Goal: Use online tool/utility: Utilize a website feature to perform a specific function

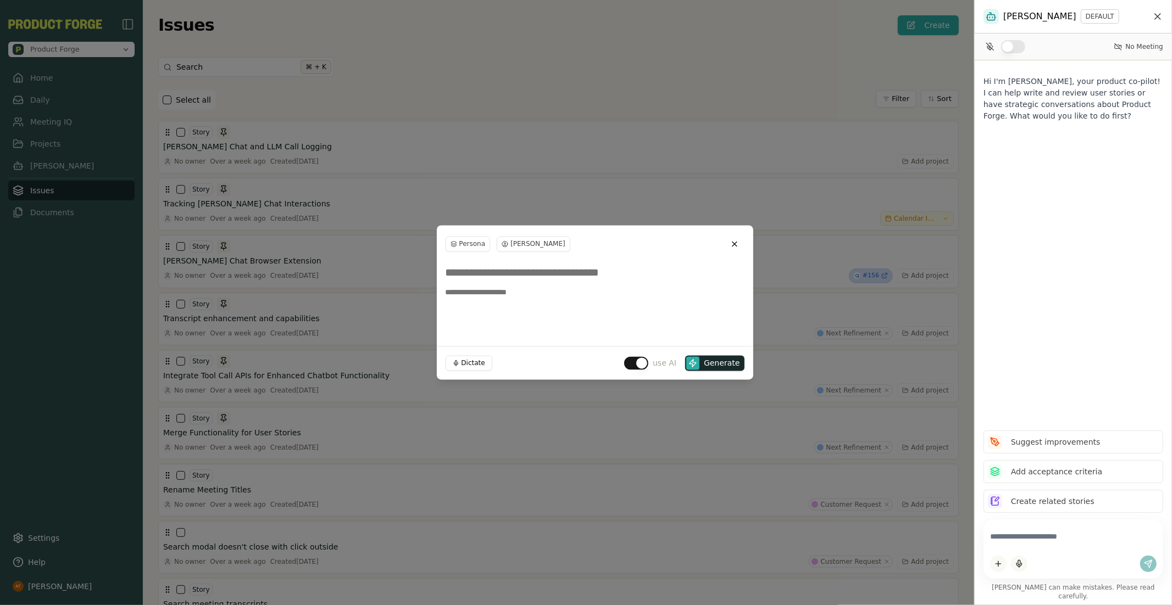
drag, startPoint x: 660, startPoint y: 116, endPoint x: 681, endPoint y: 116, distance: 20.3
click at [661, 116] on div at bounding box center [586, 302] width 1172 height 605
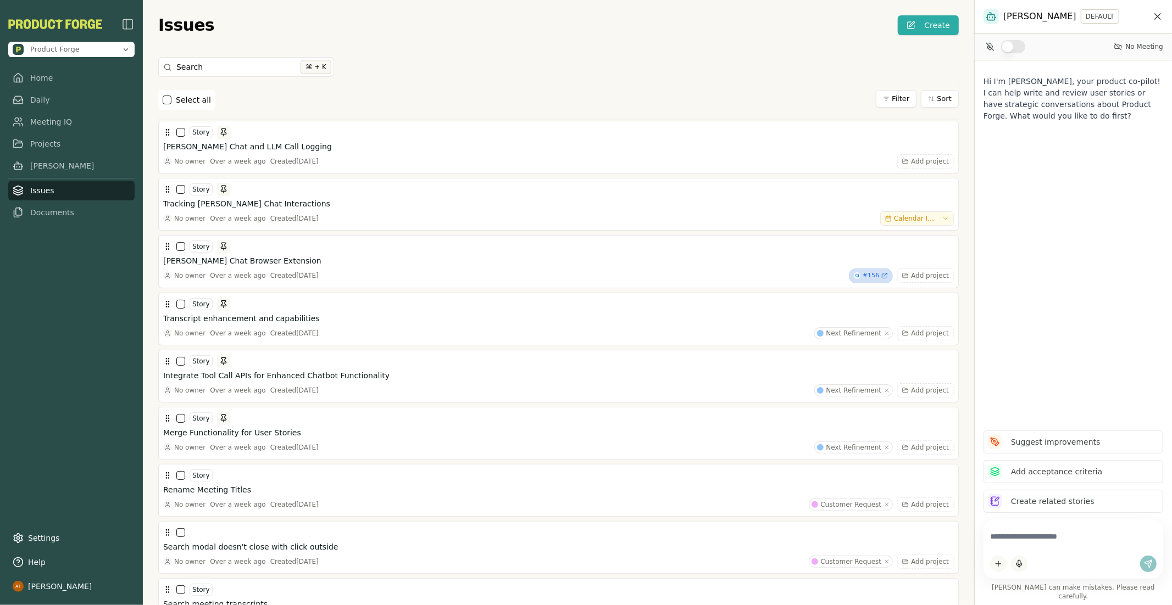
click at [1155, 18] on icon "Close chat" at bounding box center [1157, 16] width 11 height 11
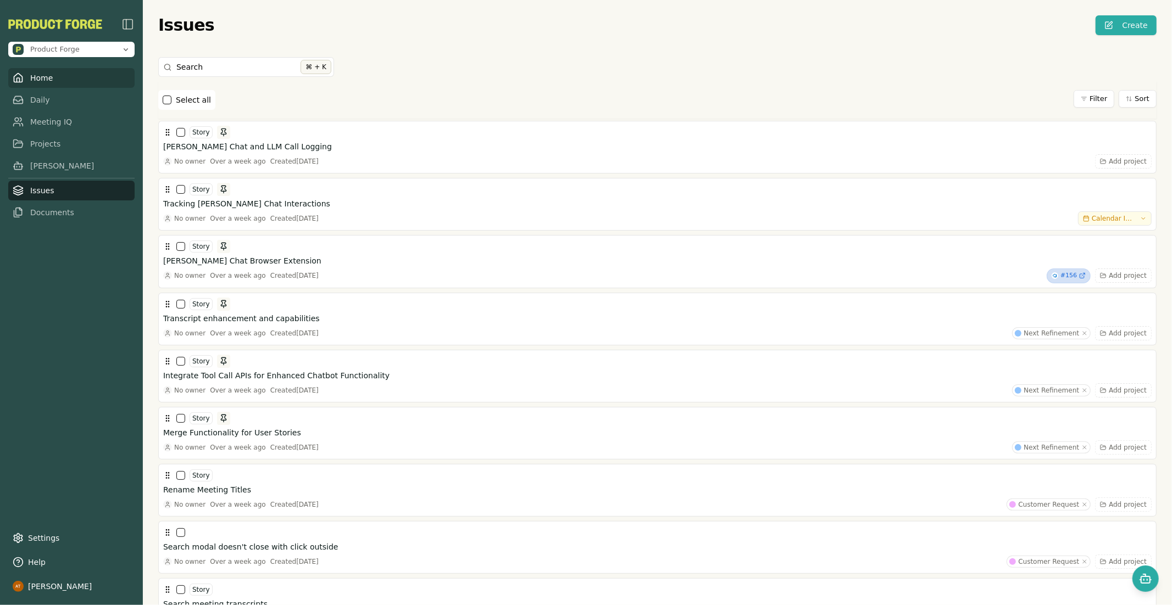
click at [65, 80] on link "Home" at bounding box center [71, 78] width 126 height 20
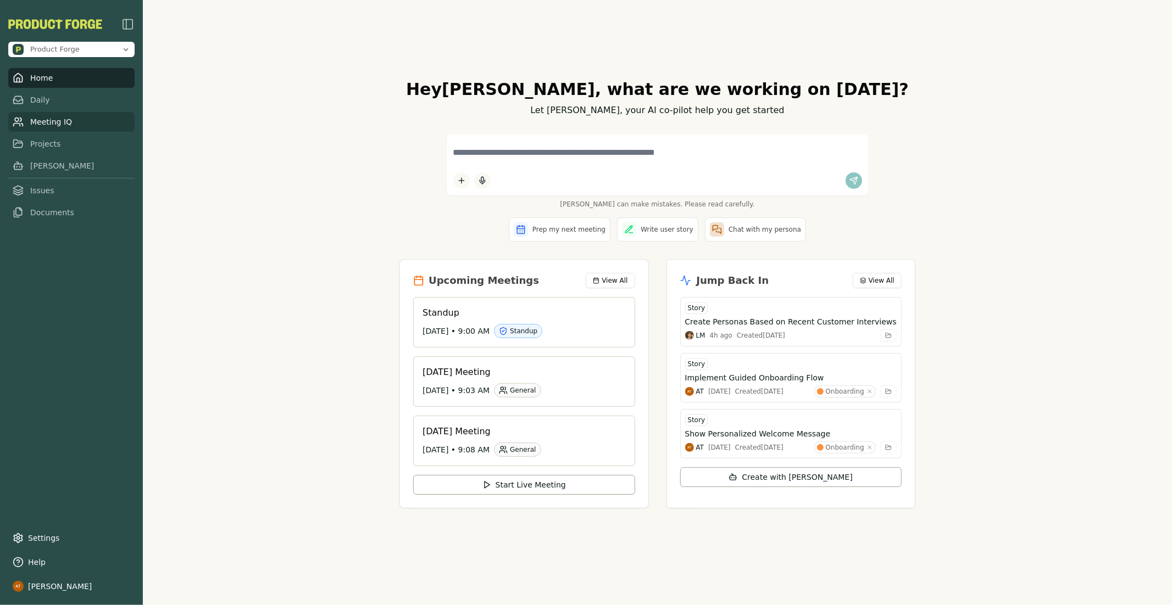
click at [33, 120] on link "Meeting IQ" at bounding box center [71, 122] width 126 height 20
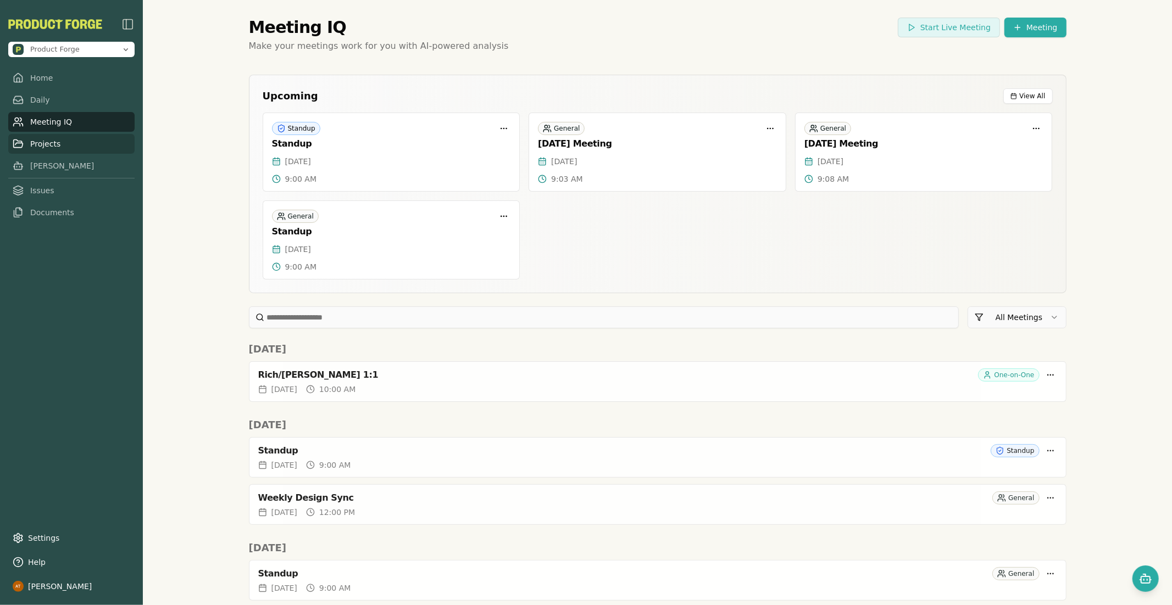
click at [45, 139] on link "Projects" at bounding box center [71, 144] width 126 height 20
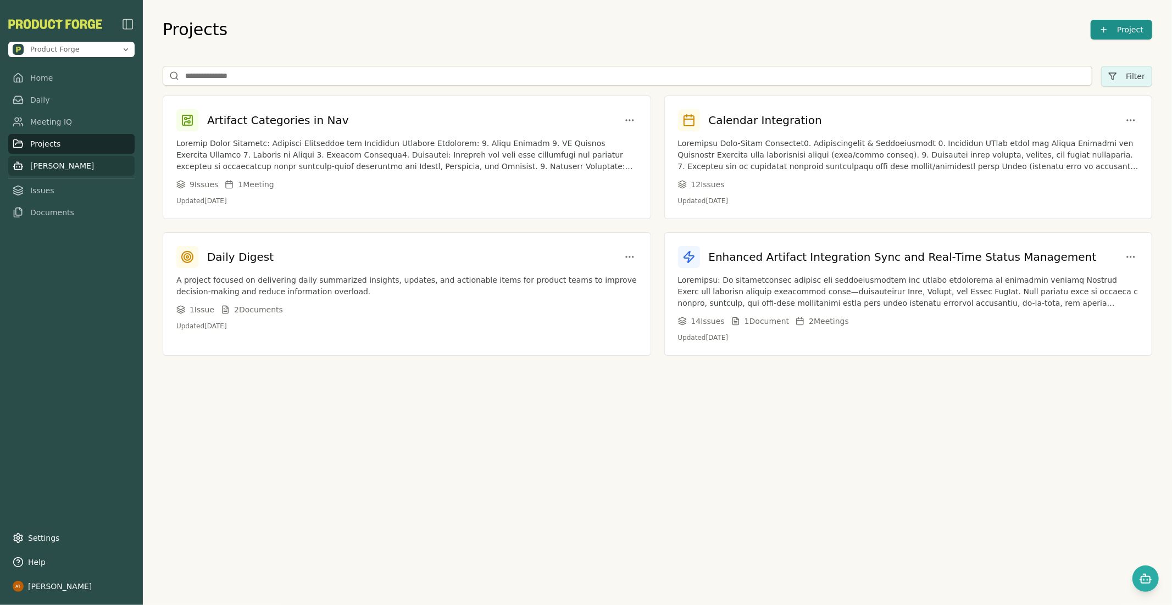
click at [64, 160] on link "[PERSON_NAME]" at bounding box center [71, 166] width 126 height 20
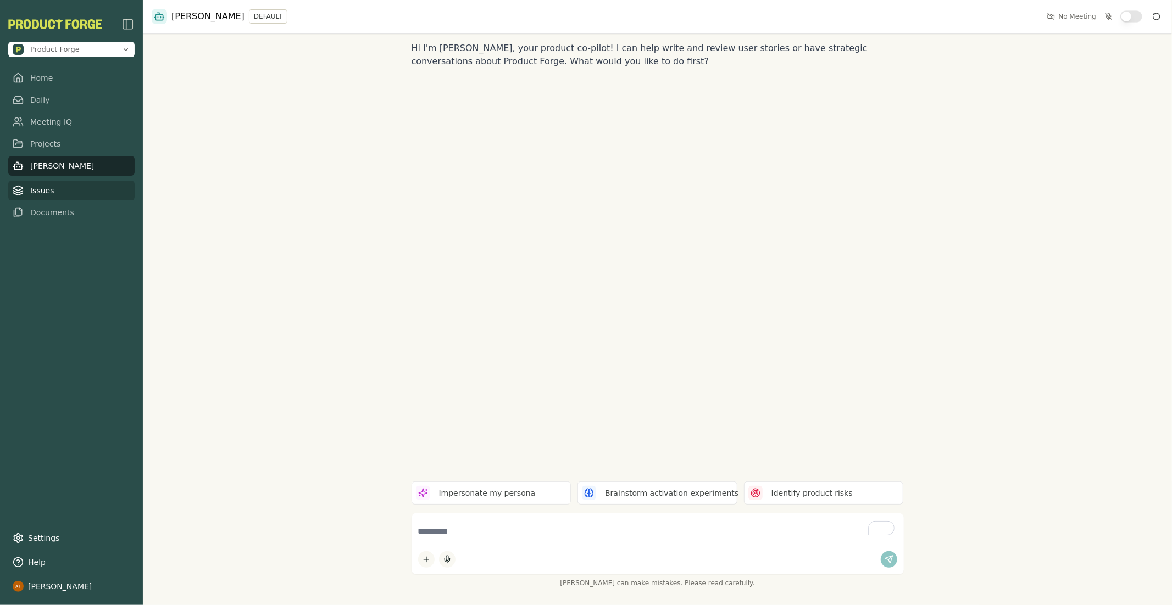
click at [88, 189] on link "Issues" at bounding box center [71, 191] width 126 height 20
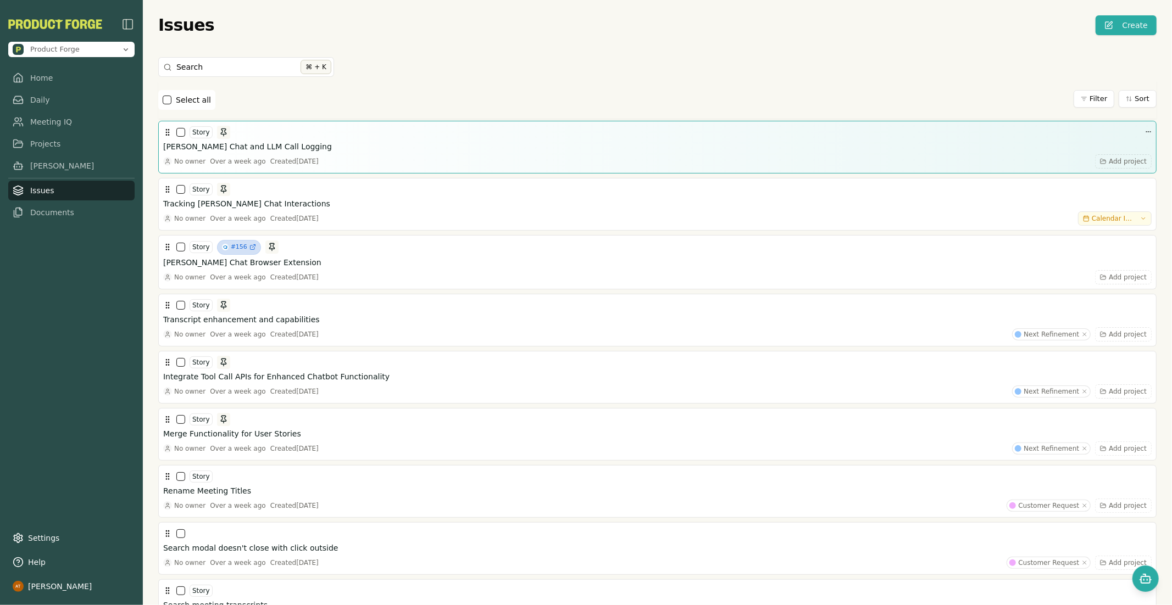
click at [266, 153] on div "Story [PERSON_NAME] Chat and LLM Call Logging No owner Over a week ago Created …" at bounding box center [657, 147] width 988 height 43
click at [262, 147] on h3 "[PERSON_NAME] Chat and LLM Call Logging" at bounding box center [247, 146] width 169 height 11
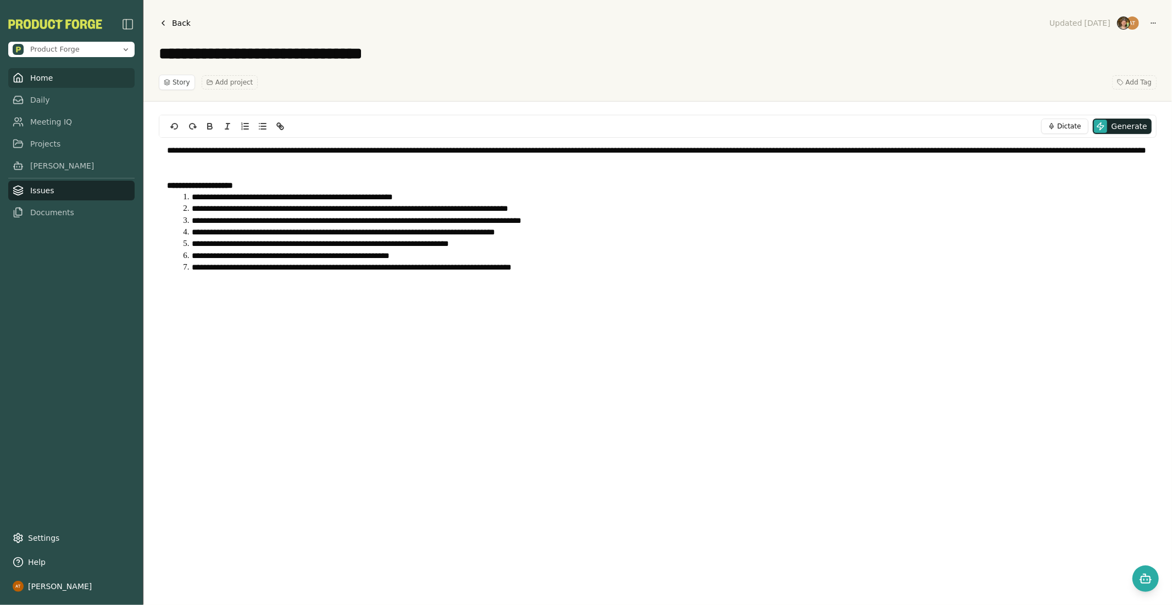
click at [64, 70] on link "Home" at bounding box center [71, 78] width 126 height 20
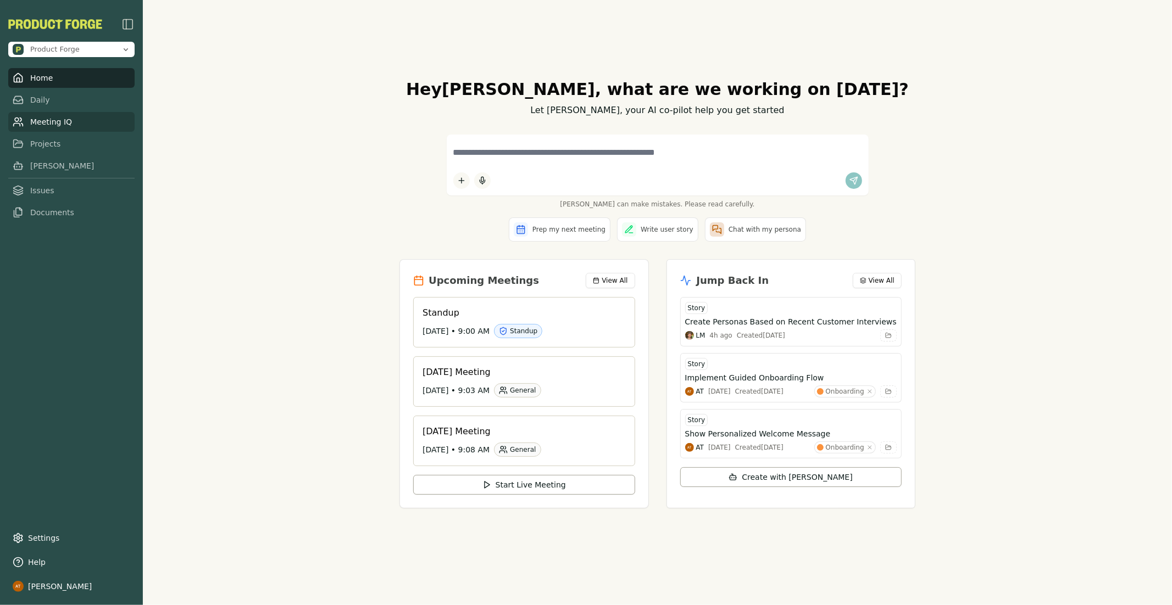
click at [52, 113] on link "Meeting IQ" at bounding box center [71, 122] width 126 height 20
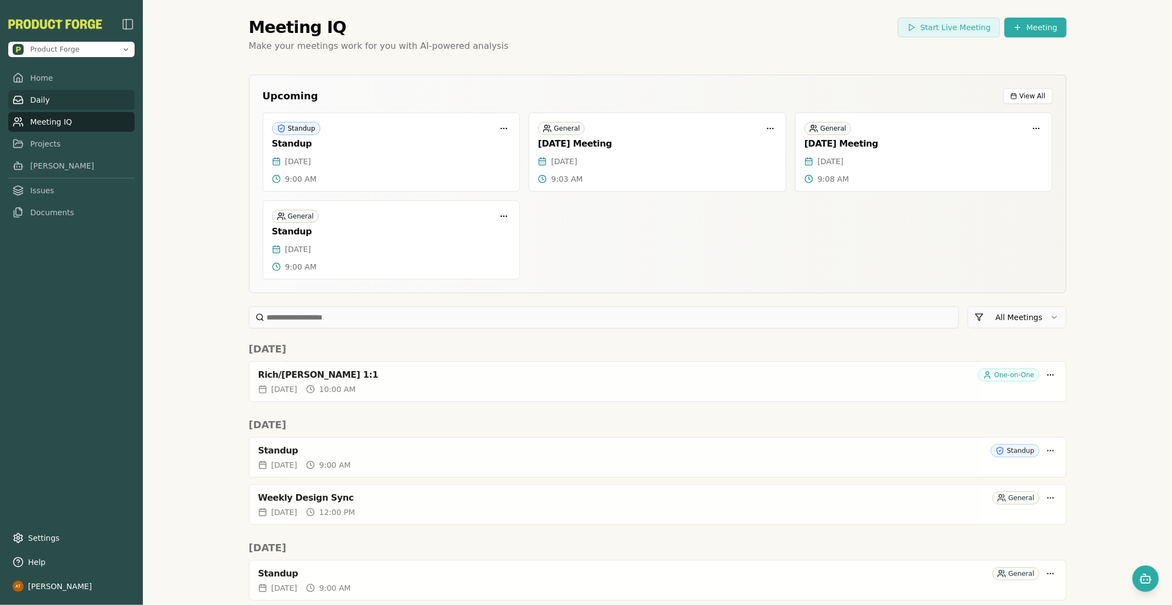
click at [65, 100] on link "Daily" at bounding box center [71, 100] width 126 height 20
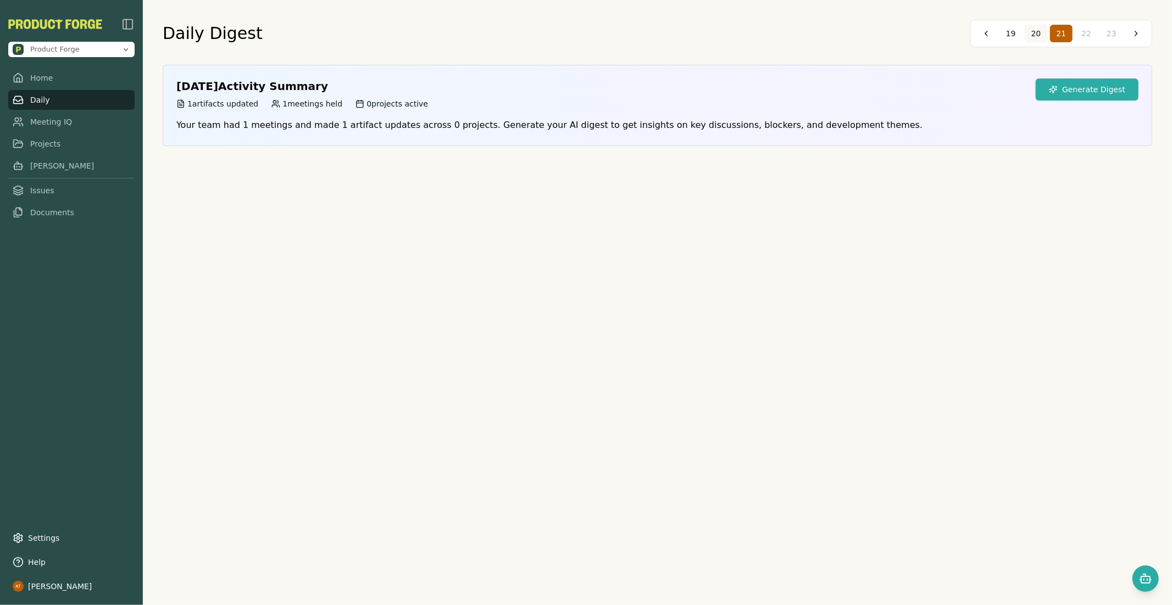
click at [1034, 30] on span "20" at bounding box center [1036, 33] width 10 height 11
click at [1082, 89] on button "Generate Digest" at bounding box center [1086, 90] width 103 height 22
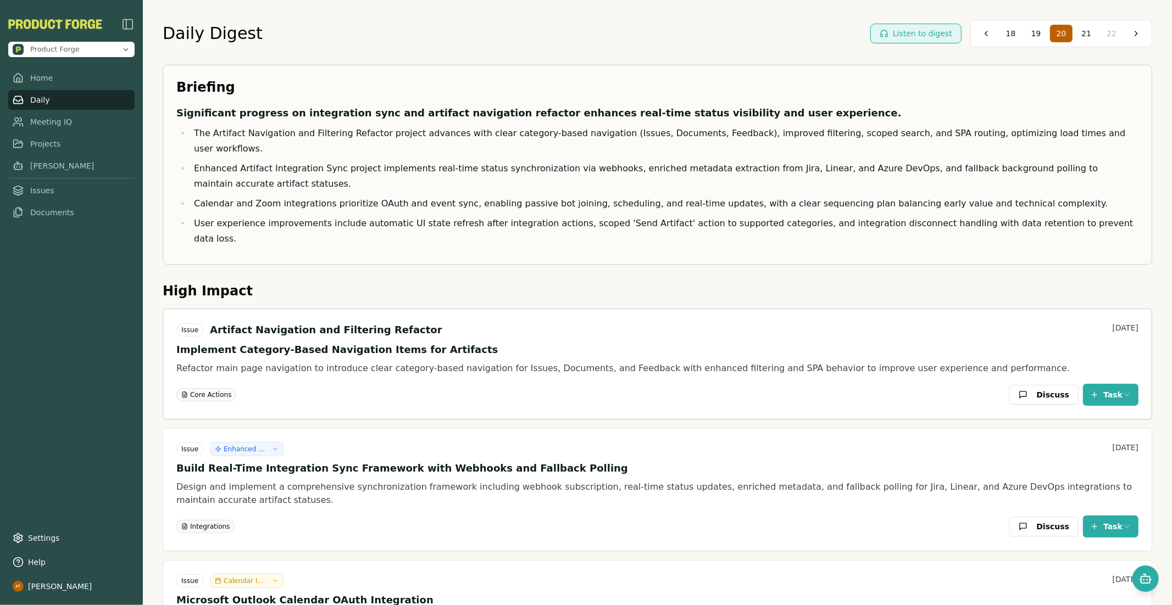
scroll to position [796, 0]
